Goal: Information Seeking & Learning: Learn about a topic

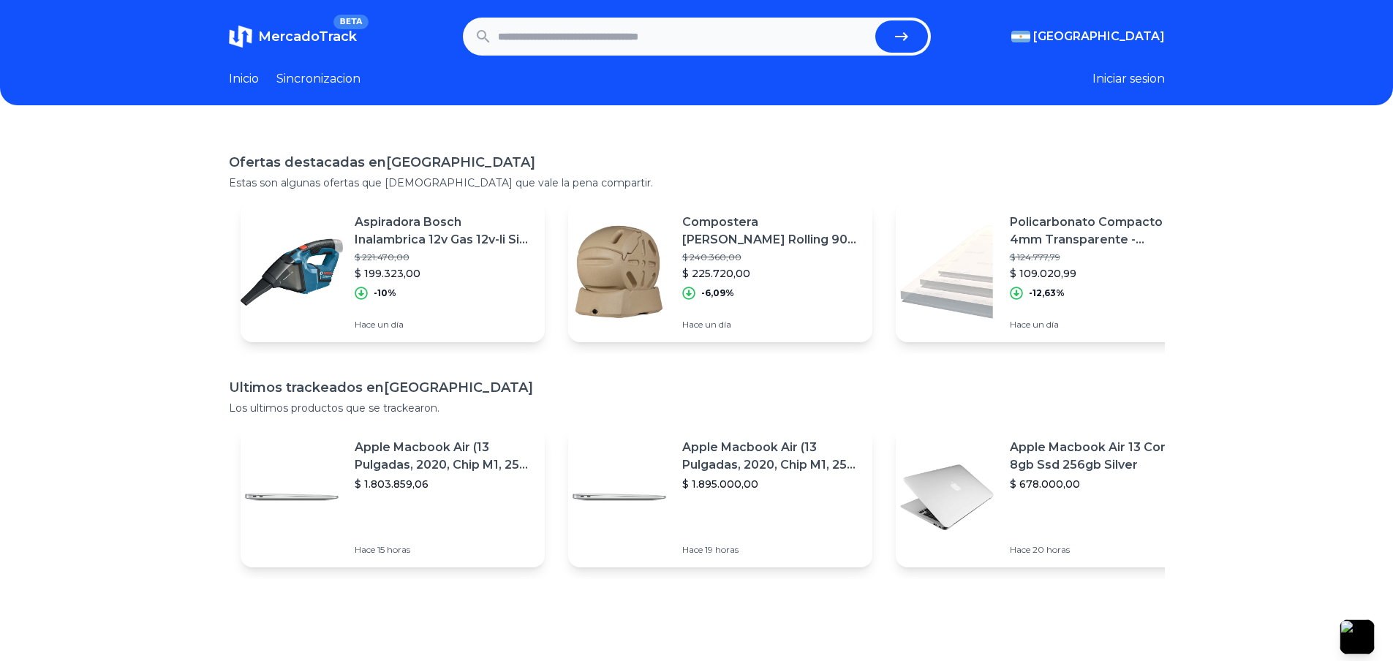
drag, startPoint x: 0, startPoint y: 0, endPoint x: 689, endPoint y: 132, distance: 701.3
click at [689, 132] on div "MercadoTrack BETA Argentina Argentina Uruguay Mexico Chile Peru Venezuela Colom…" at bounding box center [696, 462] width 1393 height 924
drag, startPoint x: 93, startPoint y: 371, endPoint x: 537, endPoint y: 70, distance: 536.1
click at [714, 4] on header "MercadoTrack BETA Argentina Argentina Uruguay Mexico Chile Peru Venezuela Colom…" at bounding box center [696, 52] width 1393 height 105
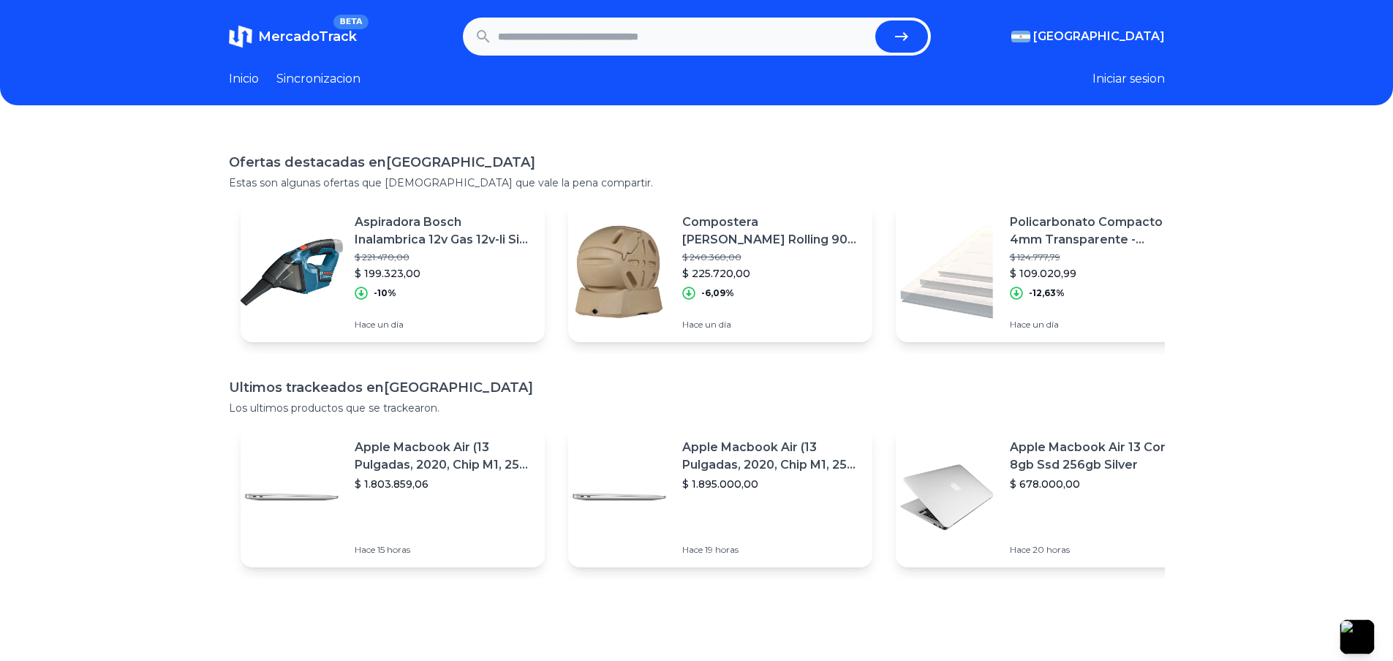
click at [715, 42] on input "text" at bounding box center [683, 36] width 371 height 32
type input "*********"
click at [875, 20] on button "submit" at bounding box center [901, 36] width 53 height 32
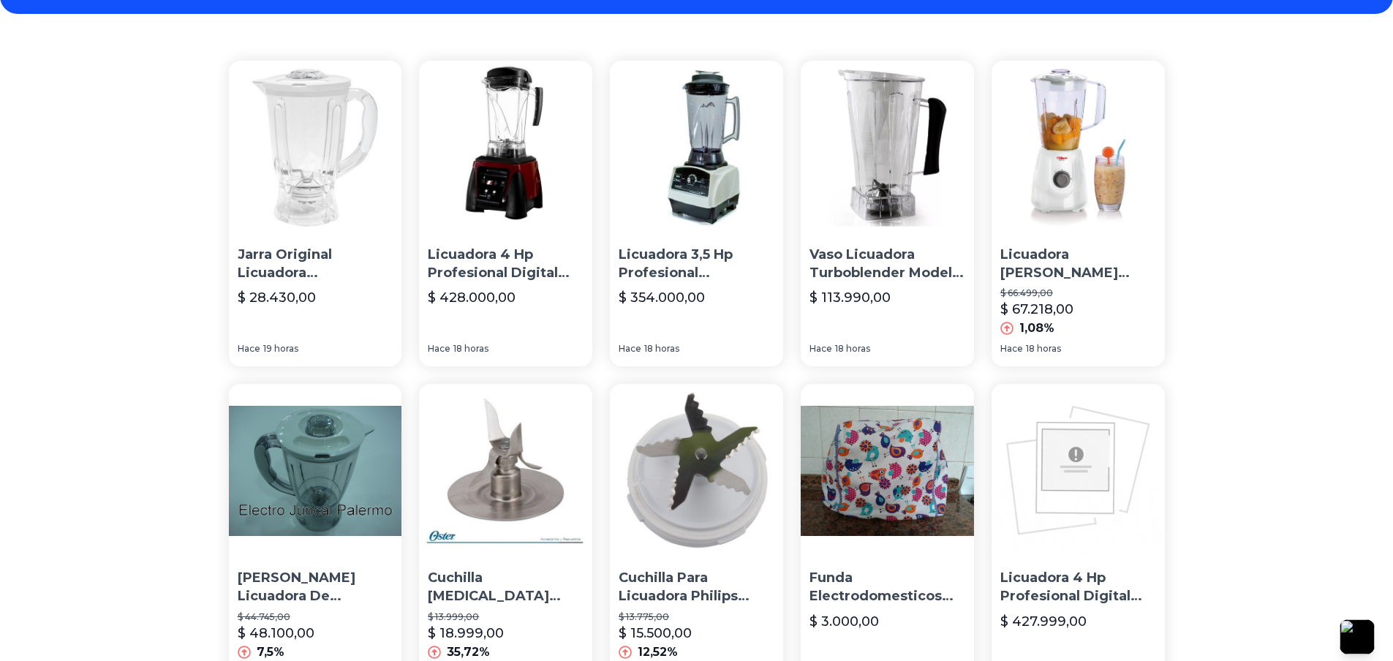
drag, startPoint x: 128, startPoint y: 241, endPoint x: 133, endPoint y: 268, distance: 27.5
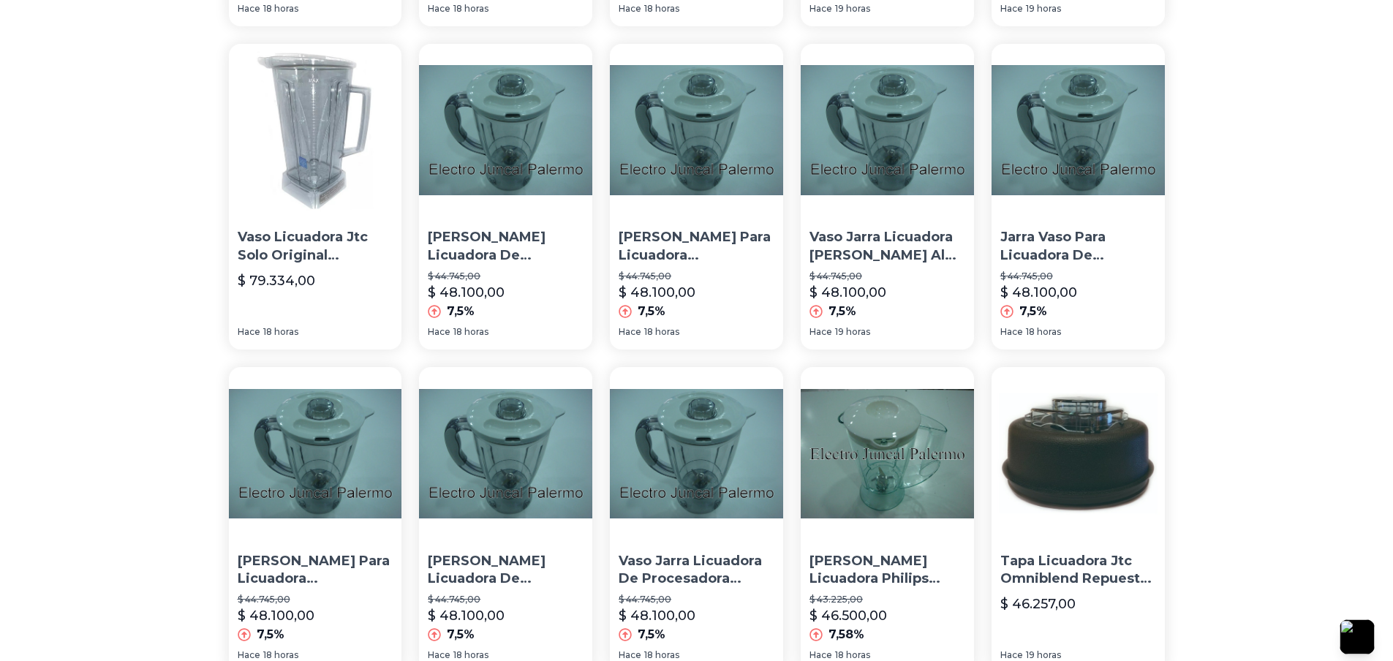
scroll to position [779, 0]
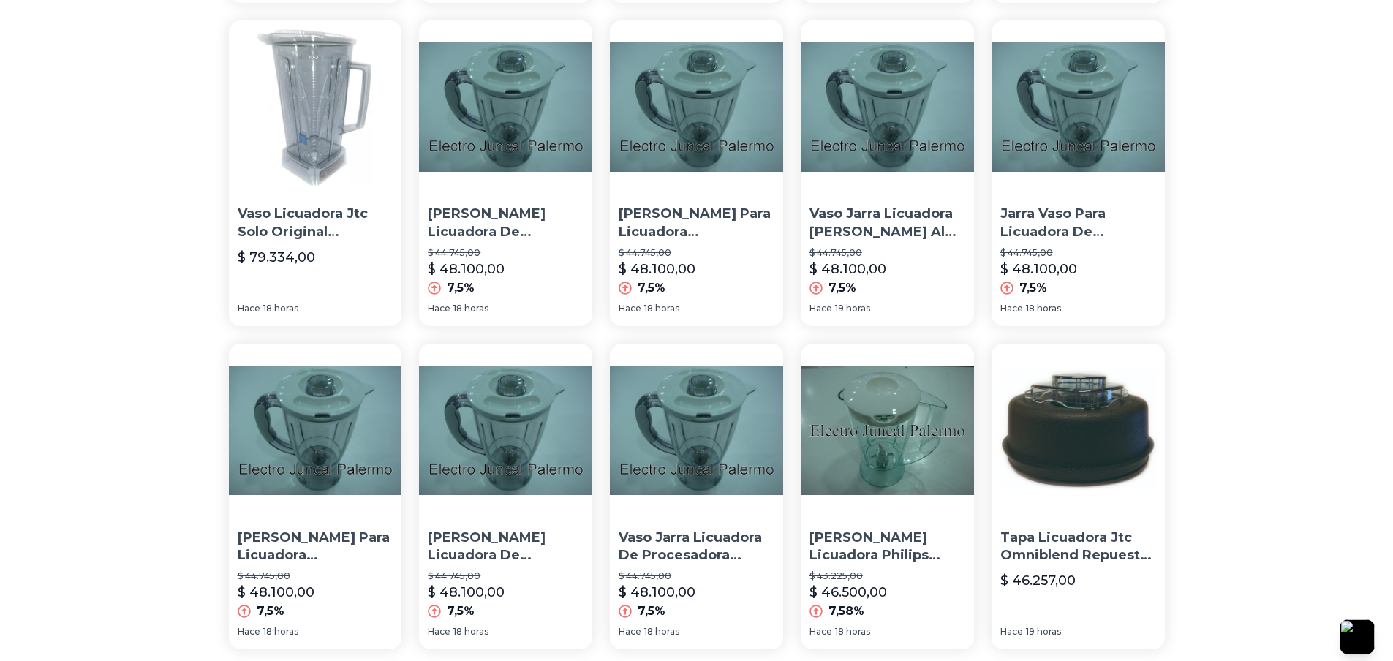
click at [692, 185] on img at bounding box center [696, 106] width 173 height 173
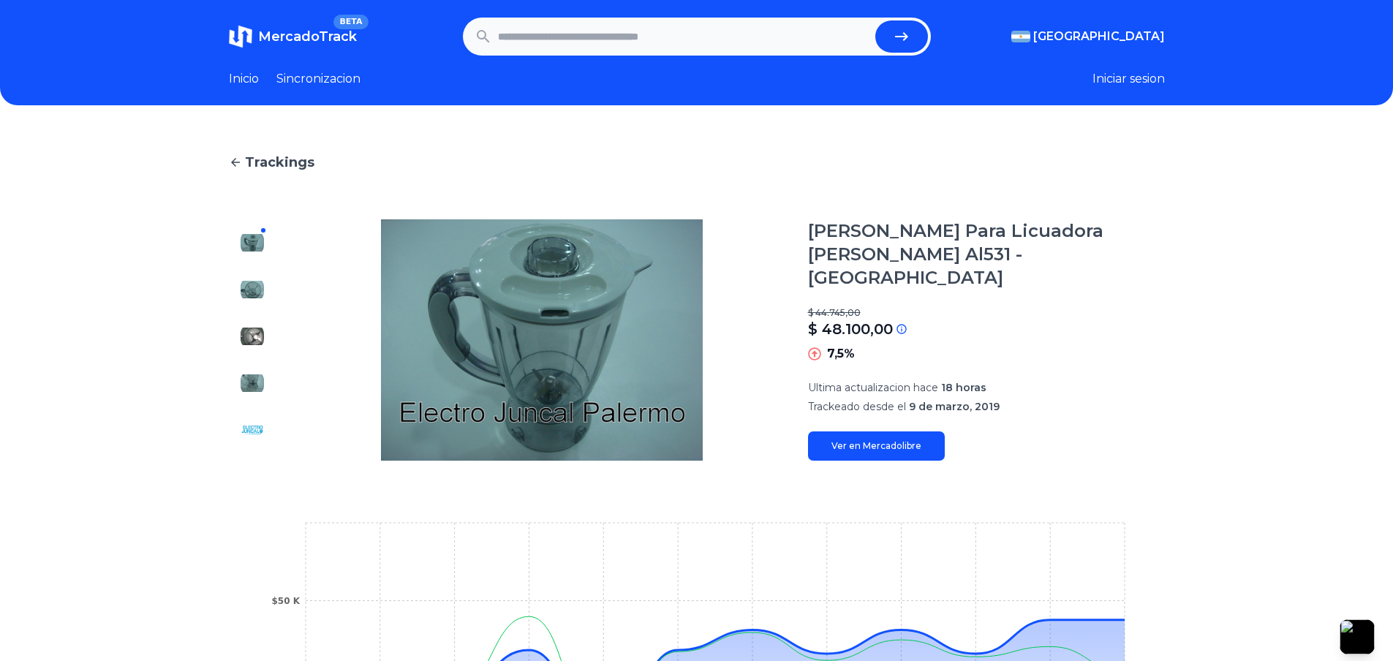
click at [882, 461] on link "Ver en Mercadolibre" at bounding box center [876, 445] width 137 height 29
